Goal: Entertainment & Leisure: Consume media (video, audio)

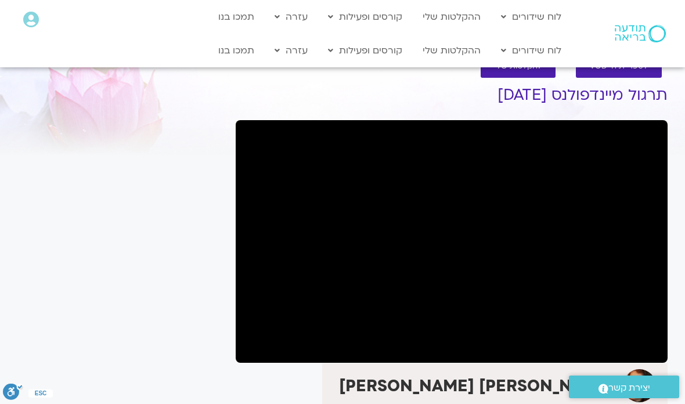
click at [459, 49] on link "ההקלטות שלי" at bounding box center [452, 50] width 70 height 22
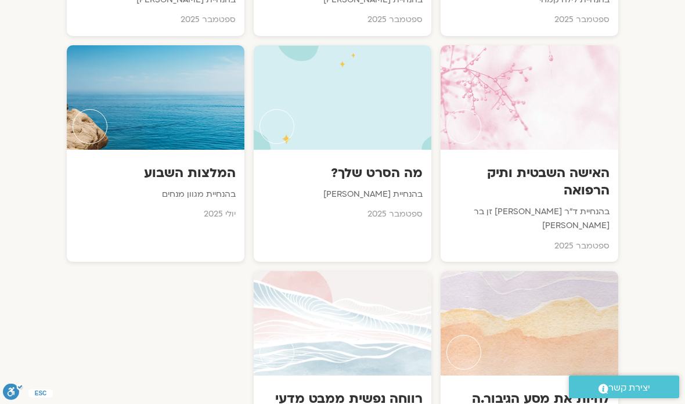
scroll to position [1046, 0]
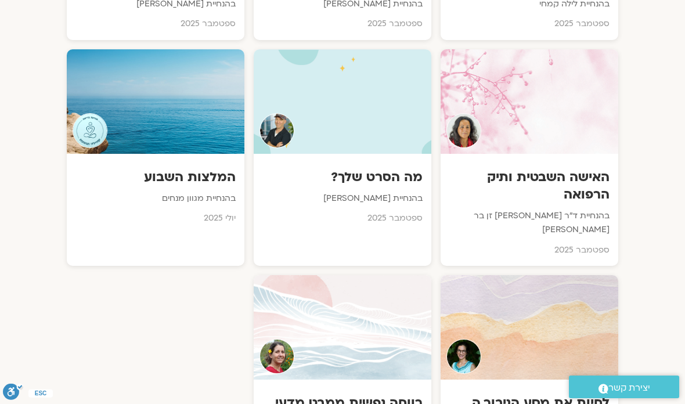
click at [567, 168] on h3 "האישה השבטית ותיק הרפואה" at bounding box center [529, 185] width 160 height 35
click at [565, 168] on h3 "האישה השבטית ותיק הרפואה" at bounding box center [529, 185] width 160 height 35
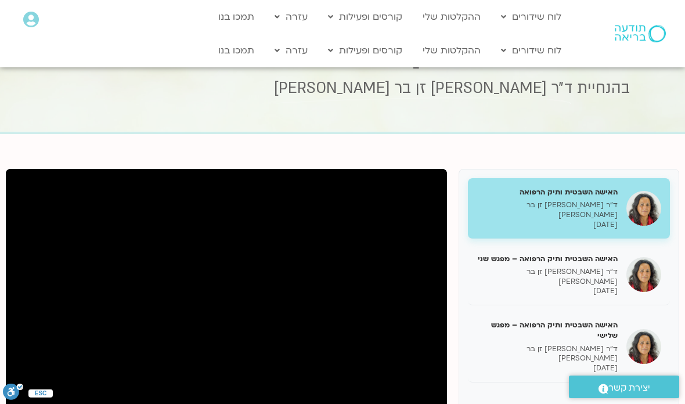
scroll to position [31, 0]
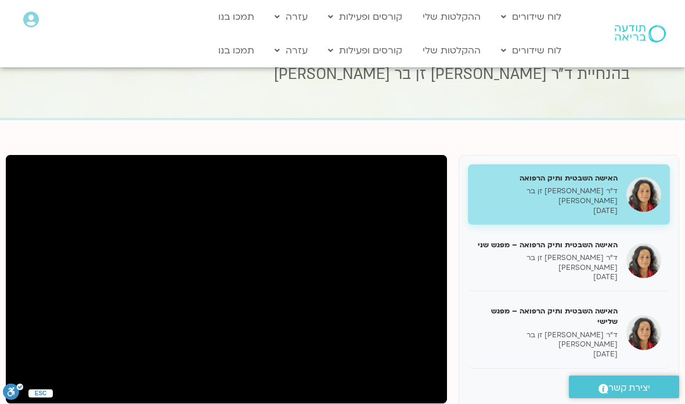
click at [589, 311] on div "האישה השבטית ותיק הרפואה – מפגש שלישי ד״ר צילה זן בר צור 21/09/2025" at bounding box center [547, 332] width 141 height 53
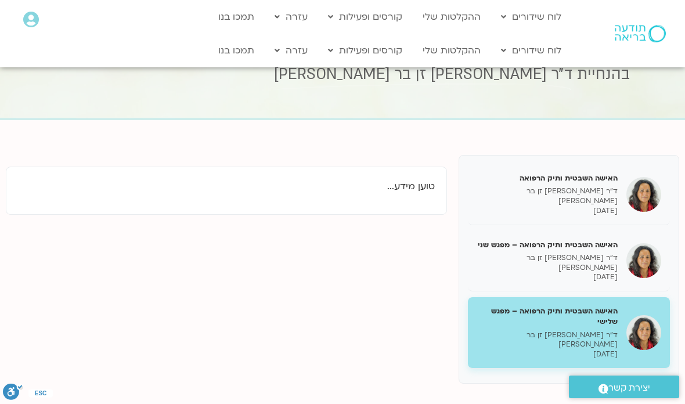
scroll to position [77, 0]
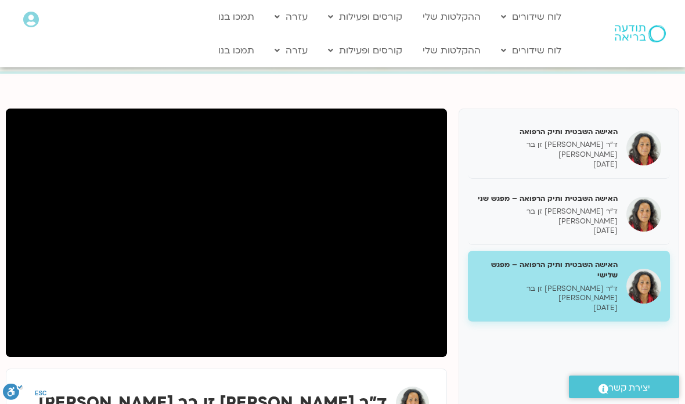
click at [566, 284] on p "ד״ר צילה זן בר צור" at bounding box center [547, 294] width 141 height 20
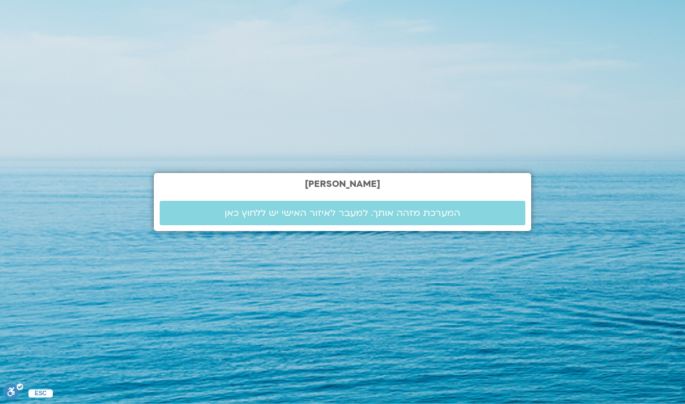
click at [454, 218] on span "המערכת מזהה אותך. למעבר לאיזור האישי יש ללחוץ כאן" at bounding box center [343, 213] width 236 height 10
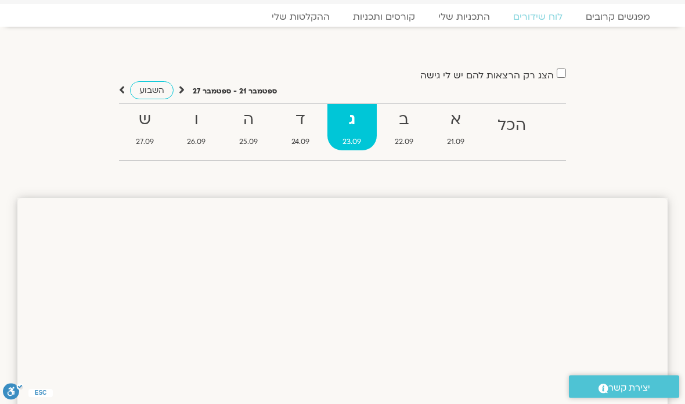
scroll to position [49, 0]
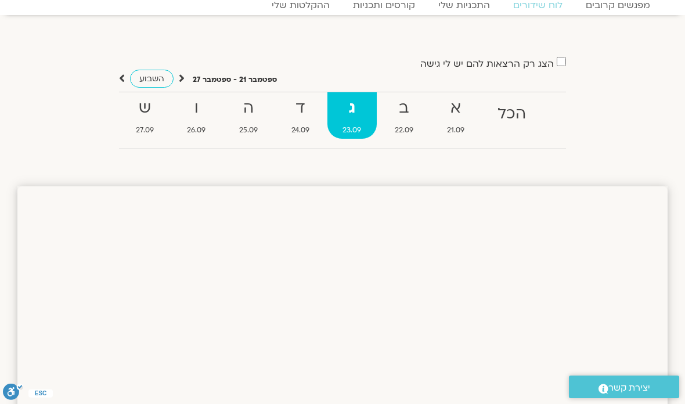
click at [460, 124] on span "21.09" at bounding box center [455, 130] width 49 height 12
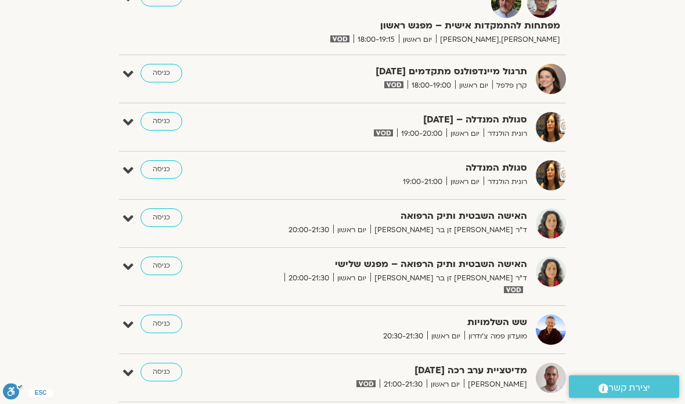
scroll to position [946, 0]
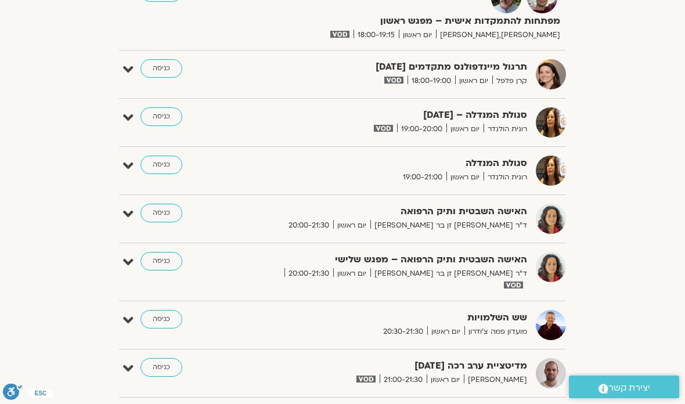
click at [163, 256] on link "כניסה" at bounding box center [161, 261] width 42 height 19
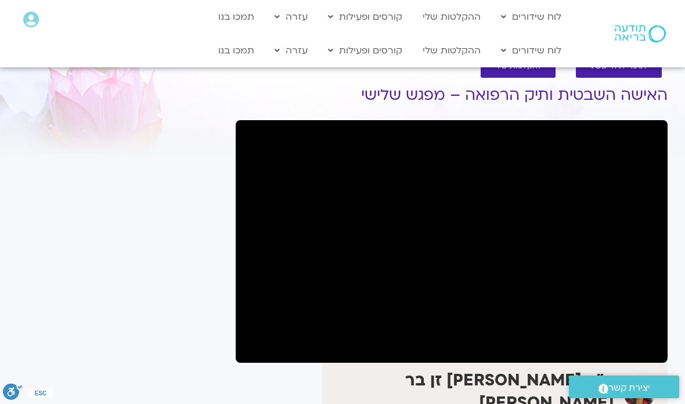
click at [516, 76] on link "להקלטות שלי" at bounding box center [518, 66] width 75 height 23
click at [529, 69] on span "להקלטות שלי" at bounding box center [518, 66] width 47 height 9
click at [522, 59] on link "לוח שידורים" at bounding box center [531, 50] width 72 height 22
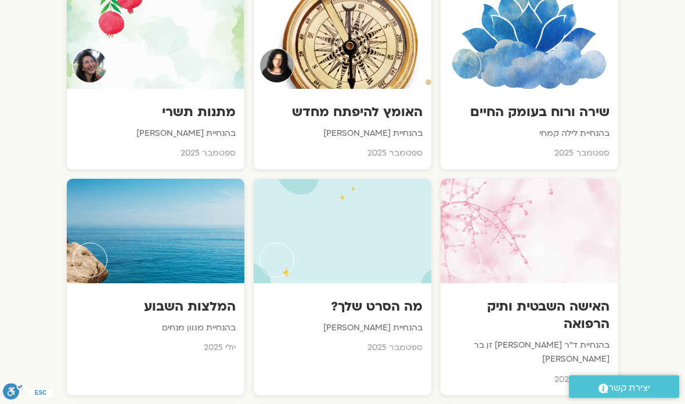
scroll to position [917, 0]
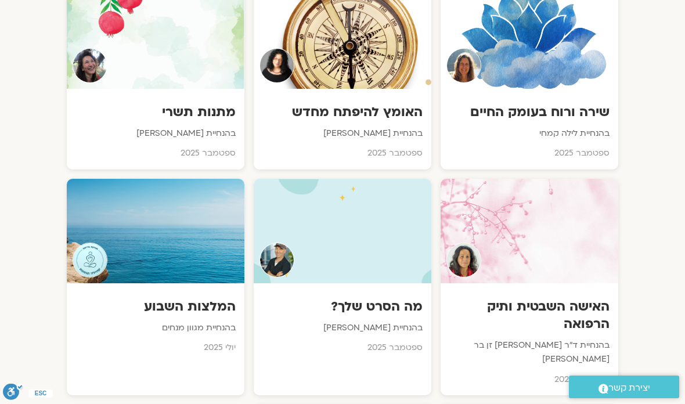
click at [542, 238] on div at bounding box center [530, 231] width 178 height 104
click at [536, 196] on div at bounding box center [530, 231] width 178 height 104
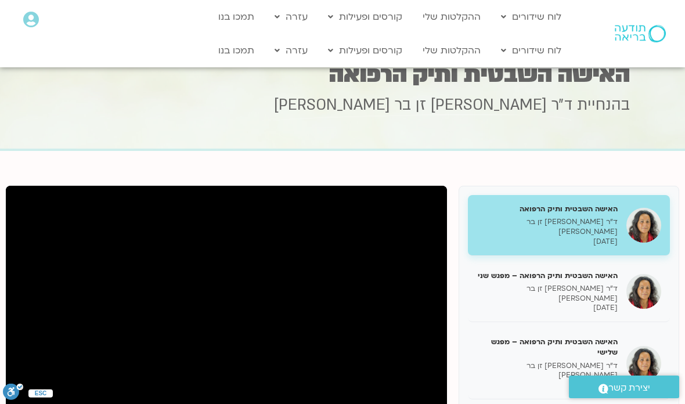
click at [581, 284] on p "ד״ר [PERSON_NAME] זן בר [PERSON_NAME]" at bounding box center [547, 294] width 141 height 20
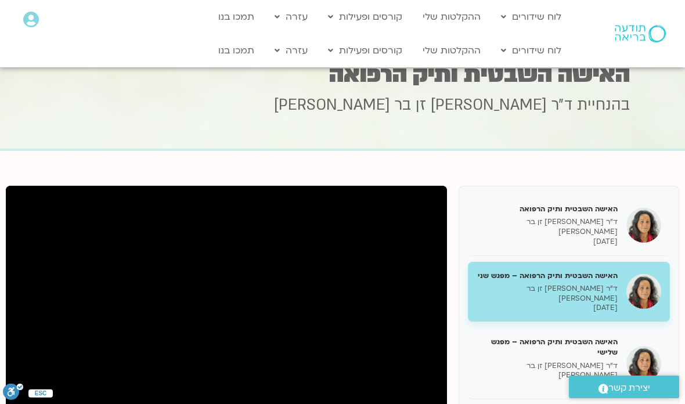
scroll to position [31, 0]
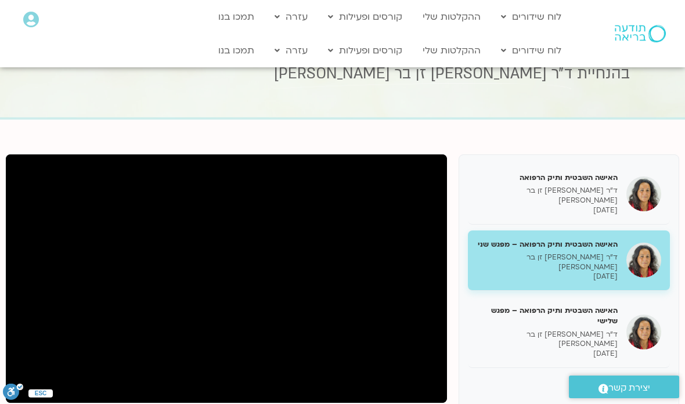
click at [566, 305] on h5 "האישה השבטית ותיק הרפואה – מפגש שלישי" at bounding box center [547, 315] width 141 height 21
